Goal: Transaction & Acquisition: Subscribe to service/newsletter

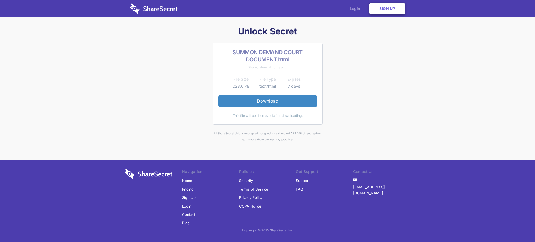
click at [356, 9] on link "Login" at bounding box center [356, 8] width 24 height 17
click at [188, 198] on link "Sign Up" at bounding box center [189, 198] width 14 height 8
click at [387, 9] on link "Sign Up" at bounding box center [387, 9] width 35 height 12
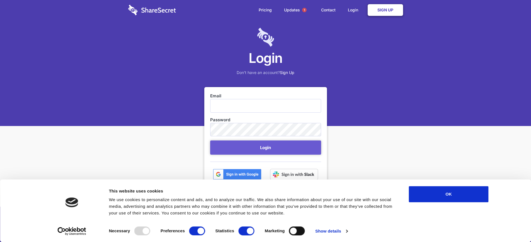
click at [385, 10] on link "Sign Up" at bounding box center [385, 10] width 35 height 12
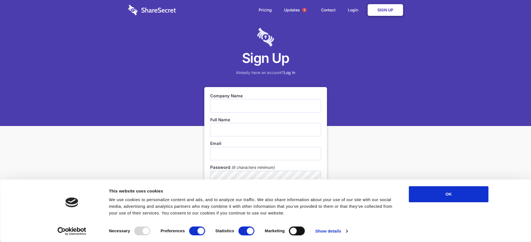
click at [385, 10] on link "Sign Up" at bounding box center [385, 10] width 35 height 12
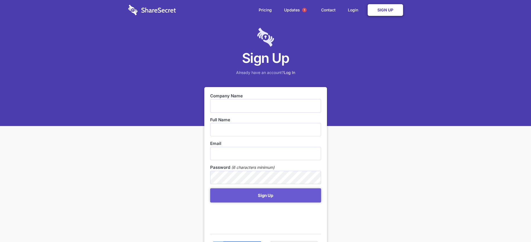
click at [385, 10] on link "Sign Up" at bounding box center [385, 10] width 35 height 12
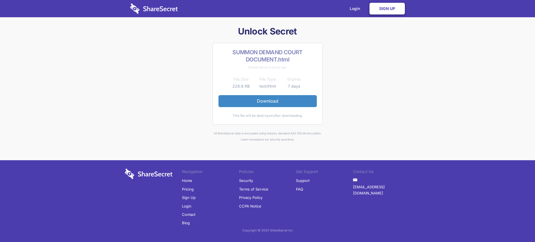
click at [387, 9] on link "Sign Up" at bounding box center [387, 9] width 35 height 12
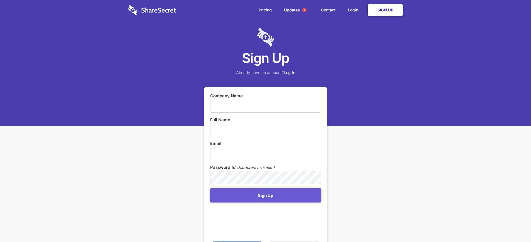
click at [385, 10] on link "Sign Up" at bounding box center [385, 10] width 35 height 12
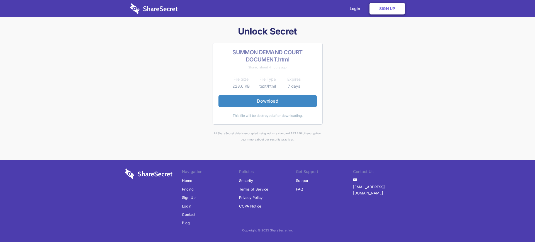
click at [188, 198] on link "Sign Up" at bounding box center [189, 198] width 14 height 8
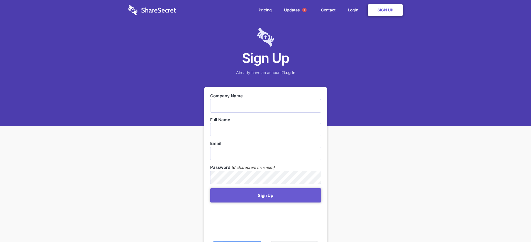
click at [265, 58] on h1 "Sign Up" at bounding box center [265, 58] width 531 height 17
